Goal: Task Accomplishment & Management: Manage account settings

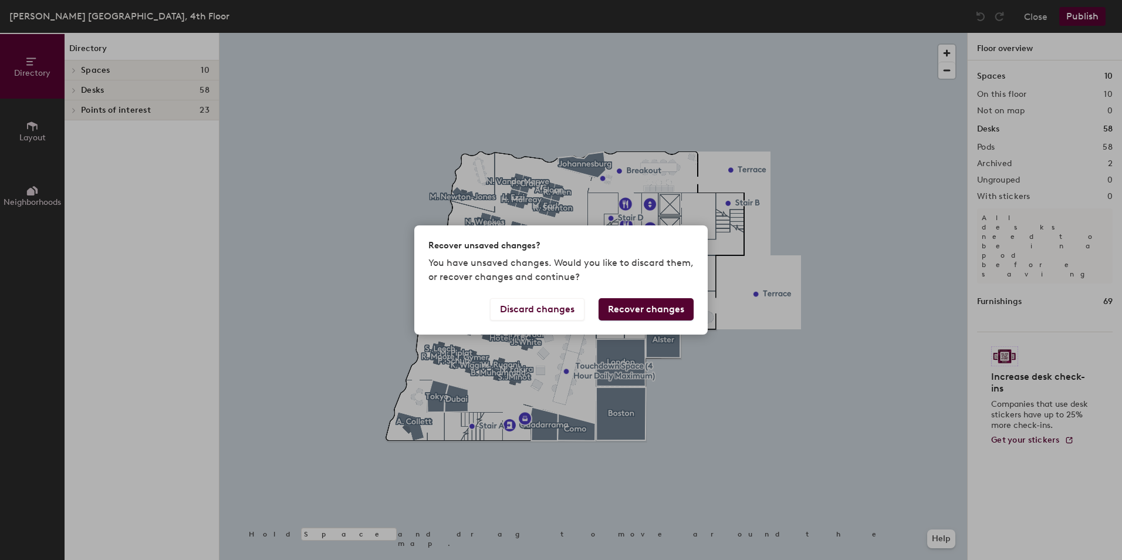
click at [657, 311] on button "Recover changes" at bounding box center [646, 309] width 95 height 22
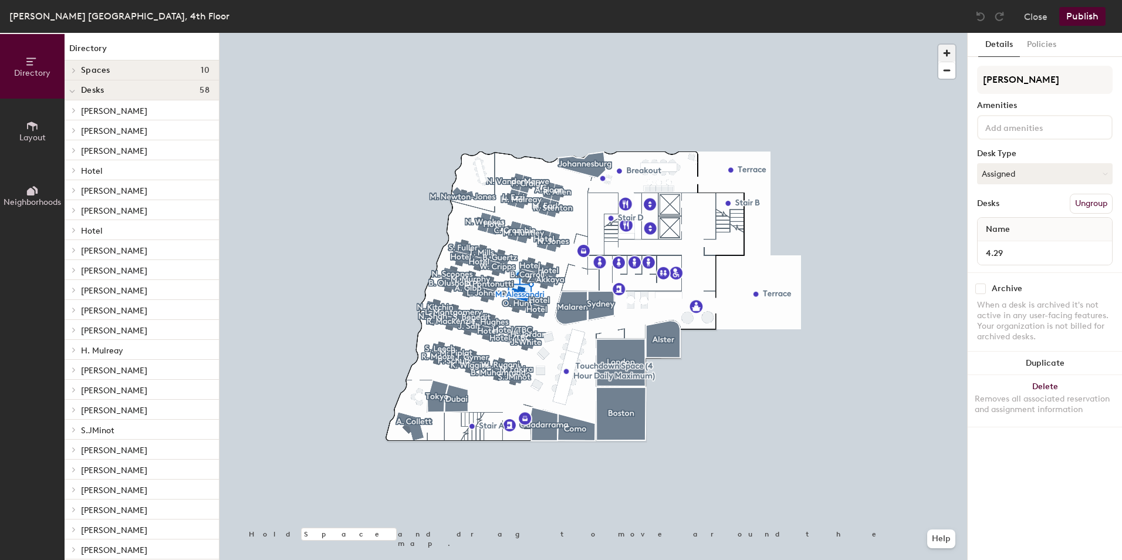
click at [944, 52] on span "button" at bounding box center [947, 53] width 17 height 17
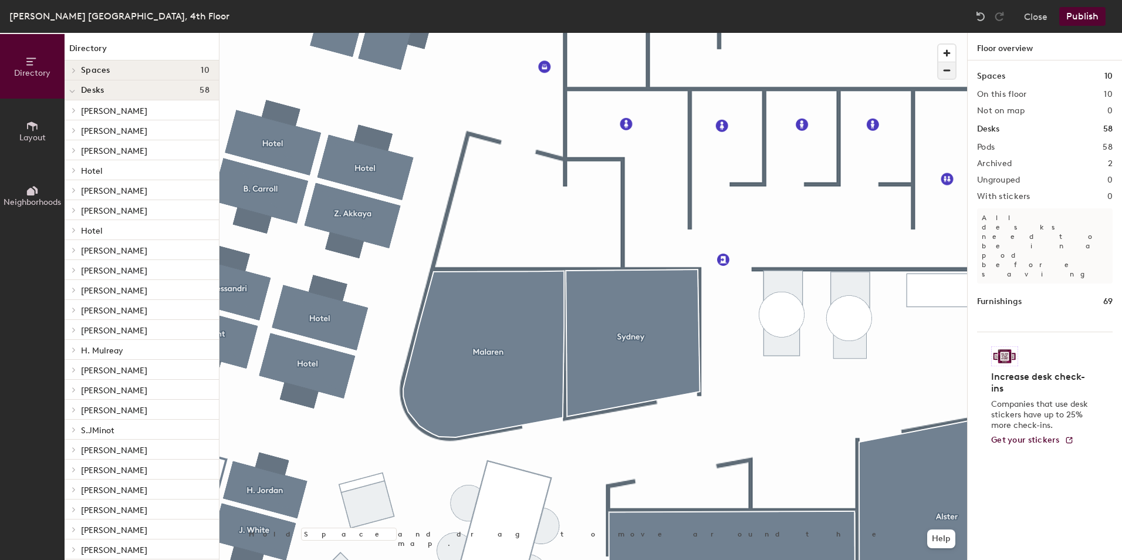
click at [952, 72] on span "button" at bounding box center [947, 70] width 17 height 16
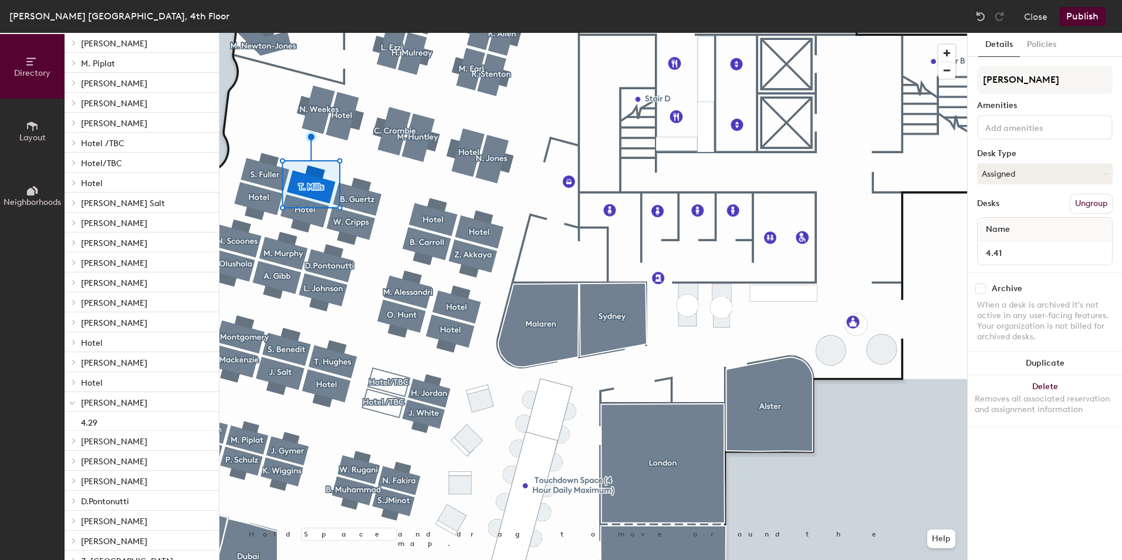
scroll to position [528, 0]
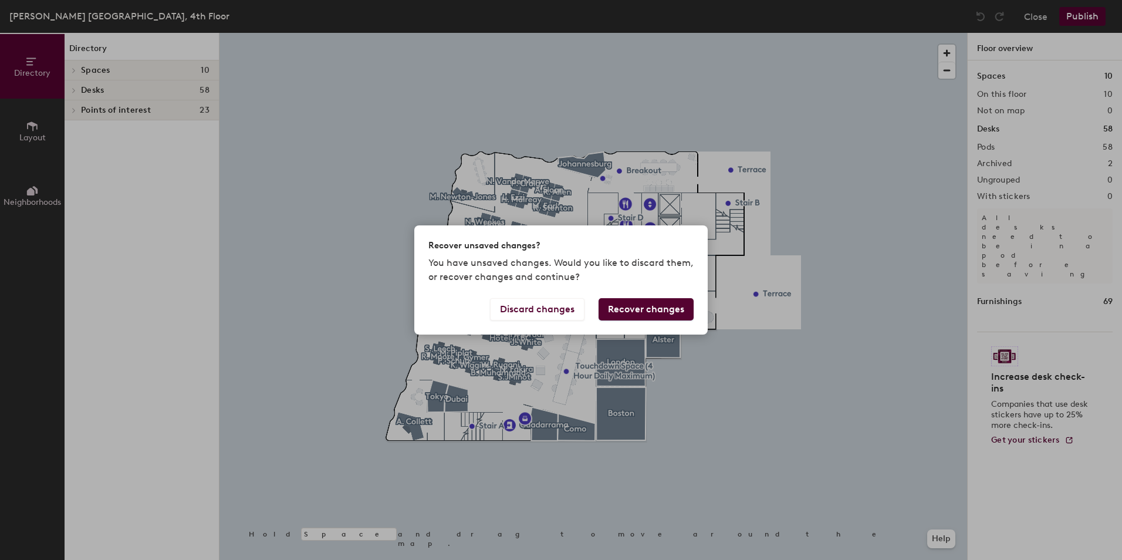
click at [624, 307] on button "Recover changes" at bounding box center [646, 309] width 95 height 22
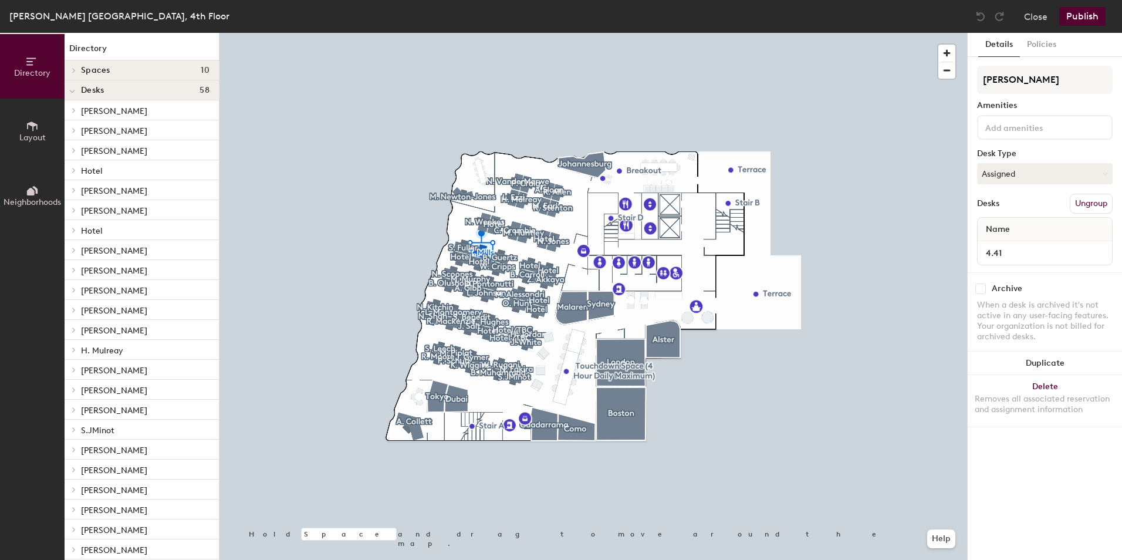
click at [869, 33] on div at bounding box center [594, 33] width 748 height 0
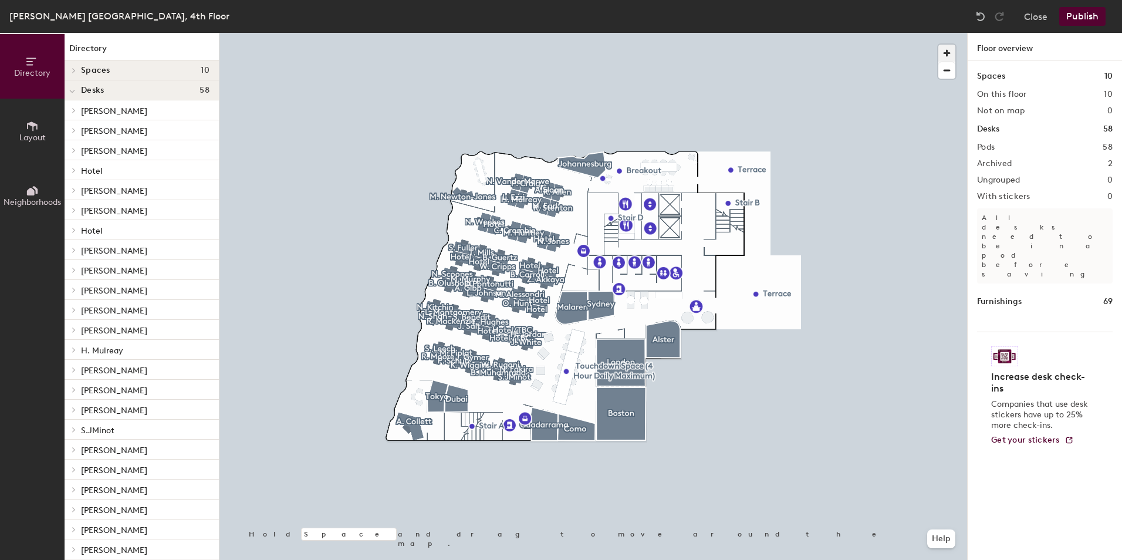
click at [944, 48] on span "button" at bounding box center [947, 53] width 17 height 17
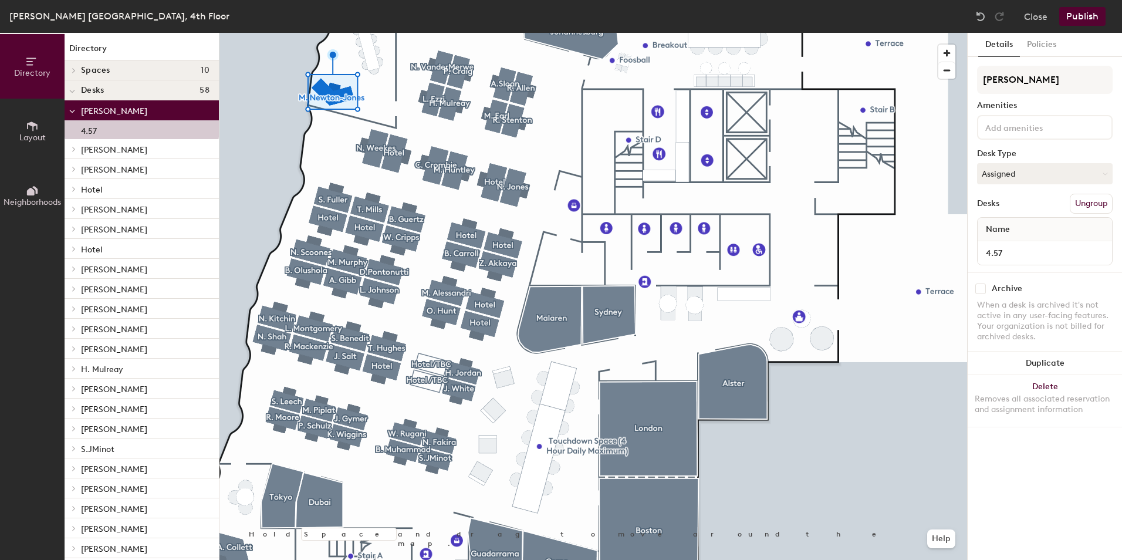
click at [1040, 129] on input at bounding box center [1036, 127] width 106 height 14
click at [1101, 171] on button "Assigned" at bounding box center [1045, 173] width 136 height 21
click at [1041, 210] on div "Assigned" at bounding box center [1036, 210] width 117 height 18
click at [978, 288] on input "checkbox" at bounding box center [981, 289] width 11 height 11
checkbox input "true"
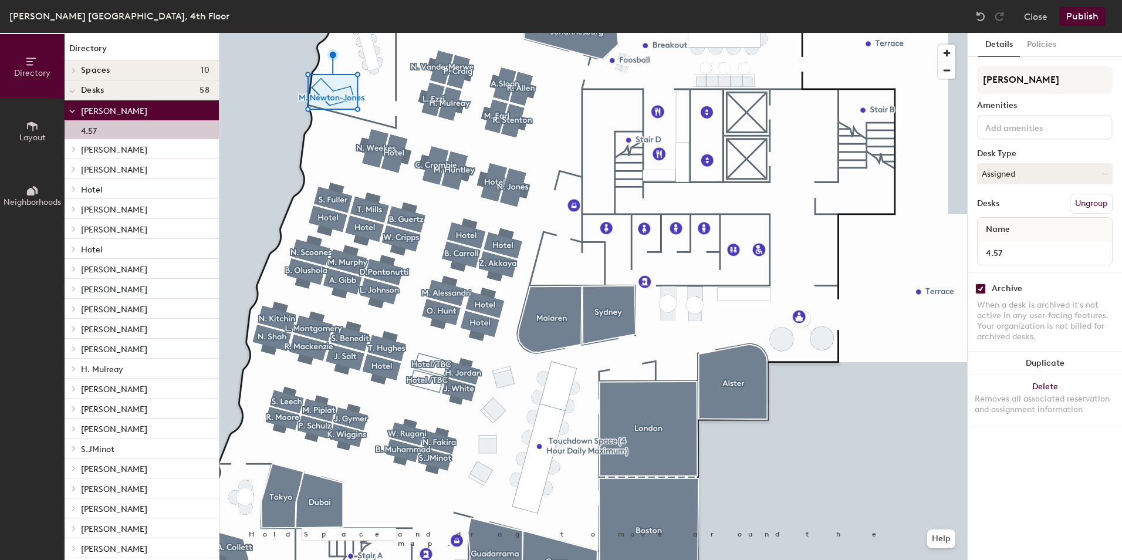
click at [1068, 18] on button "Publish" at bounding box center [1082, 16] width 46 height 19
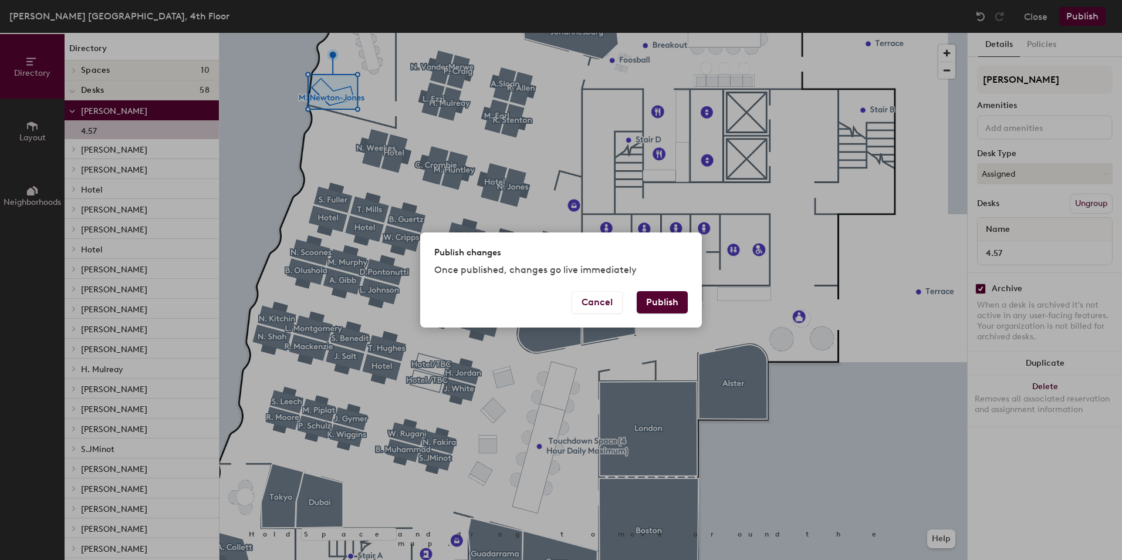
click at [664, 301] on button "Publish" at bounding box center [662, 302] width 51 height 22
